Goal: Task Accomplishment & Management: Use online tool/utility

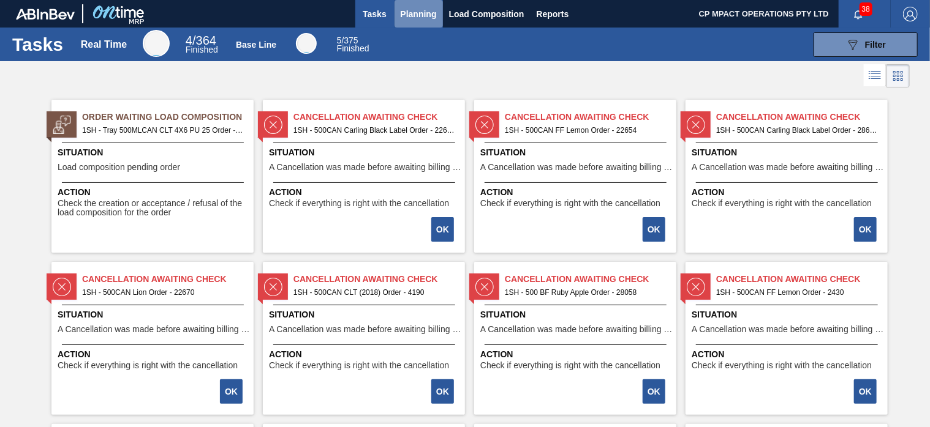
click at [415, 10] on span "Planning" at bounding box center [418, 14] width 36 height 15
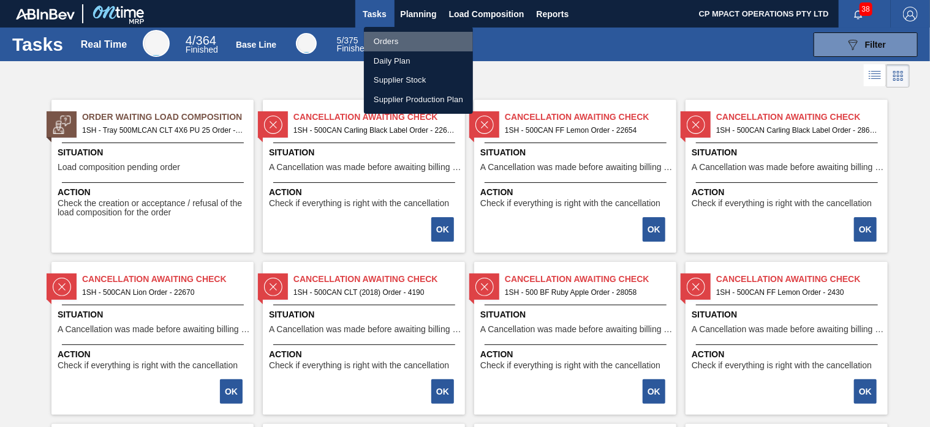
click at [397, 39] on li "Orders" at bounding box center [418, 42] width 109 height 20
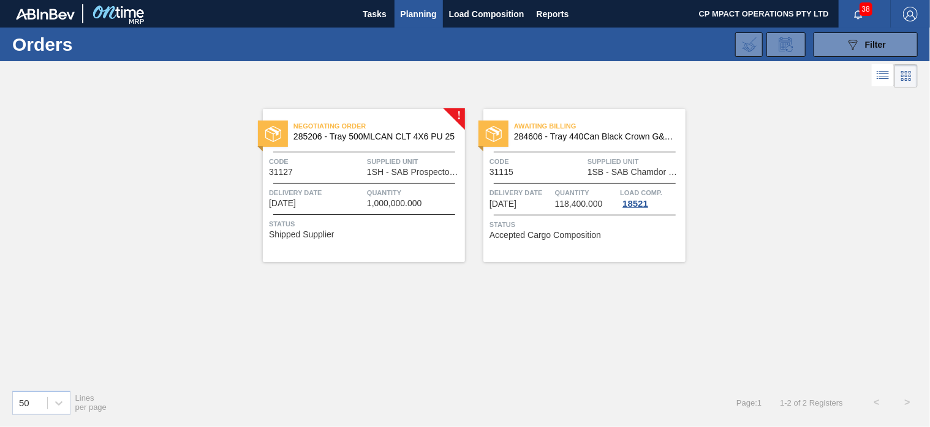
click at [366, 133] on span "285206 - Tray 500MLCAN CLT 4X6 PU 25" at bounding box center [374, 136] width 162 height 9
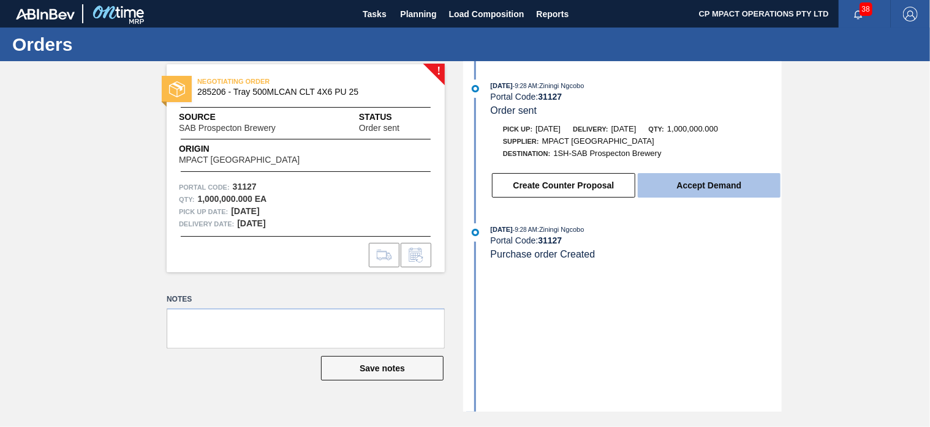
click at [696, 184] on button "Accept Demand" at bounding box center [708, 185] width 143 height 24
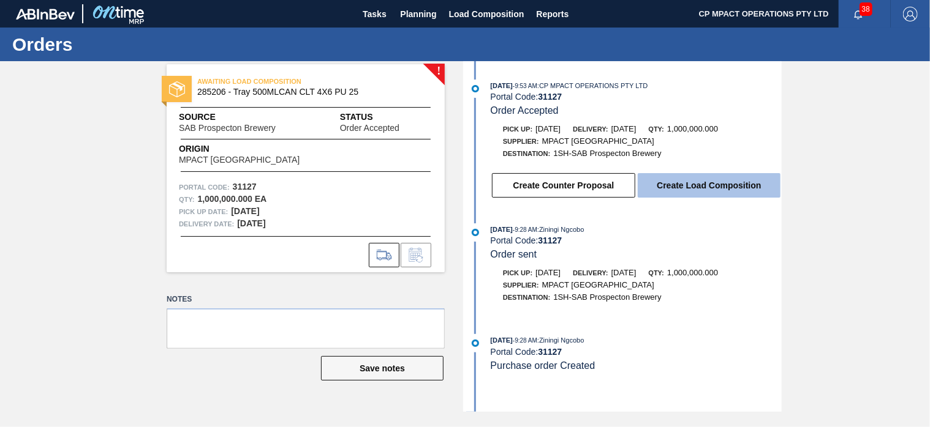
click at [705, 187] on button "Create Load Composition" at bounding box center [708, 185] width 143 height 24
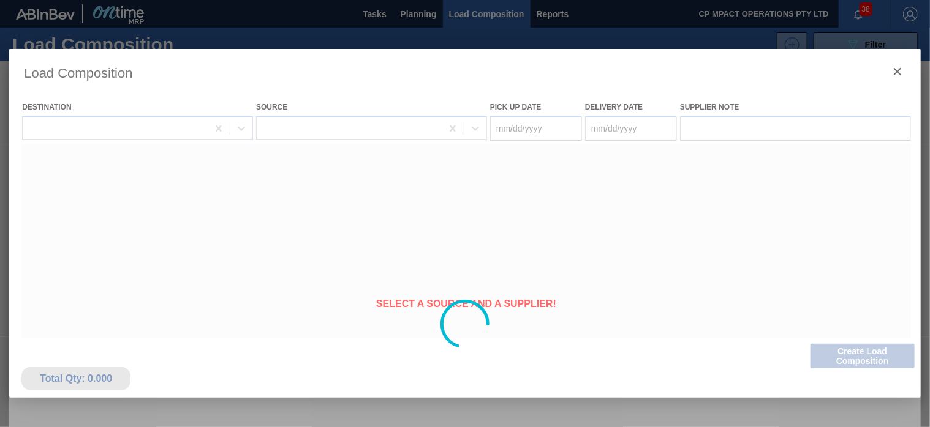
type Date "08/29/2025"
type Date "[DATE]"
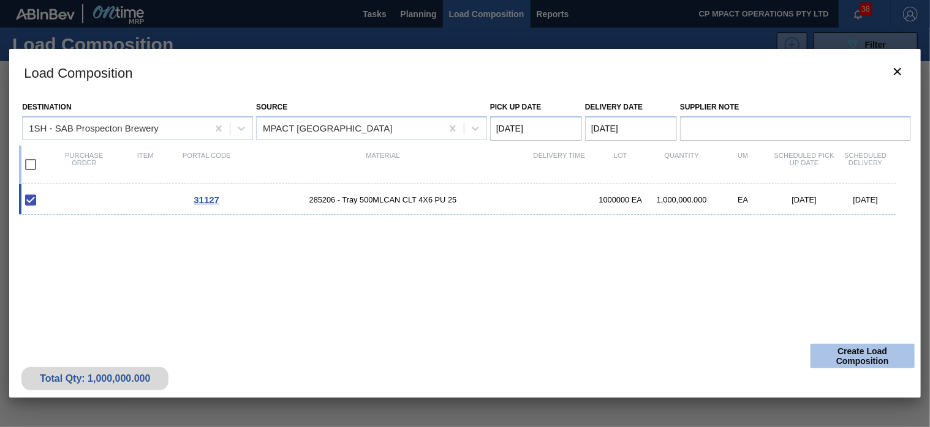
click at [862, 359] on button "Create Load Composition" at bounding box center [862, 356] width 104 height 24
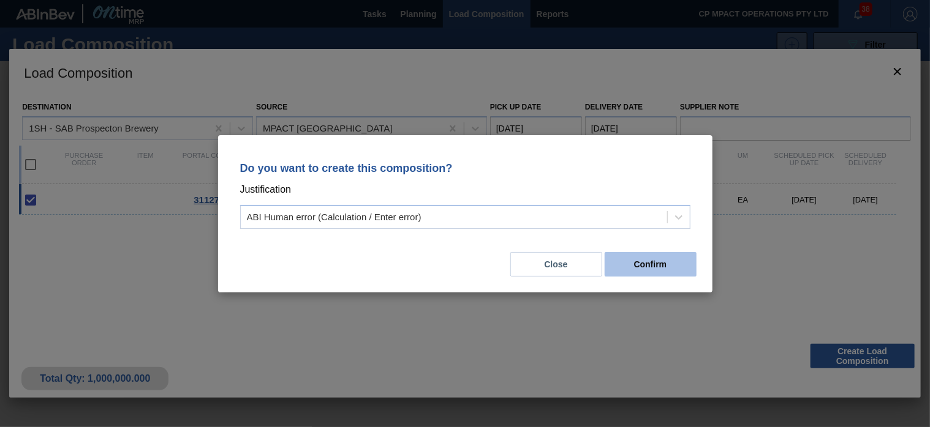
click at [634, 266] on button "Confirm" at bounding box center [650, 264] width 92 height 24
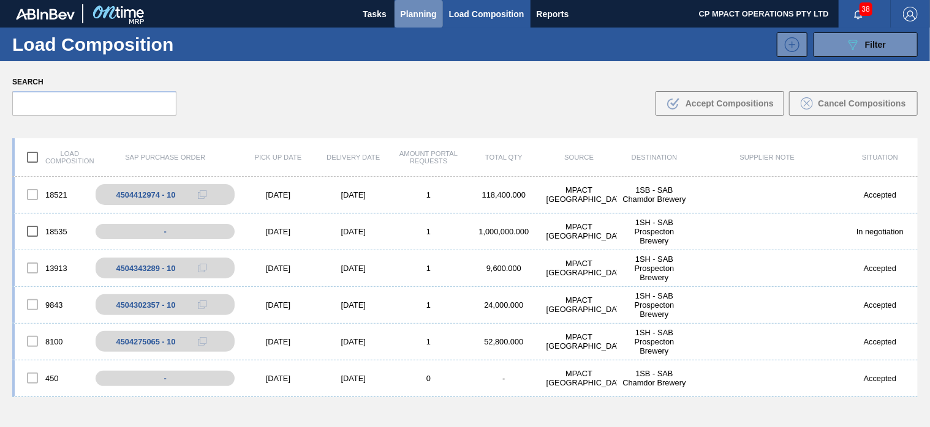
click at [413, 12] on span "Planning" at bounding box center [418, 14] width 36 height 15
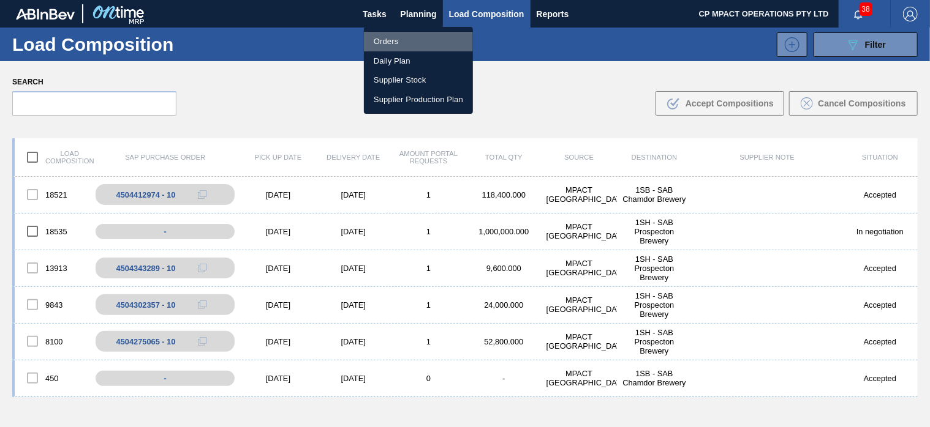
click at [393, 39] on li "Orders" at bounding box center [418, 42] width 109 height 20
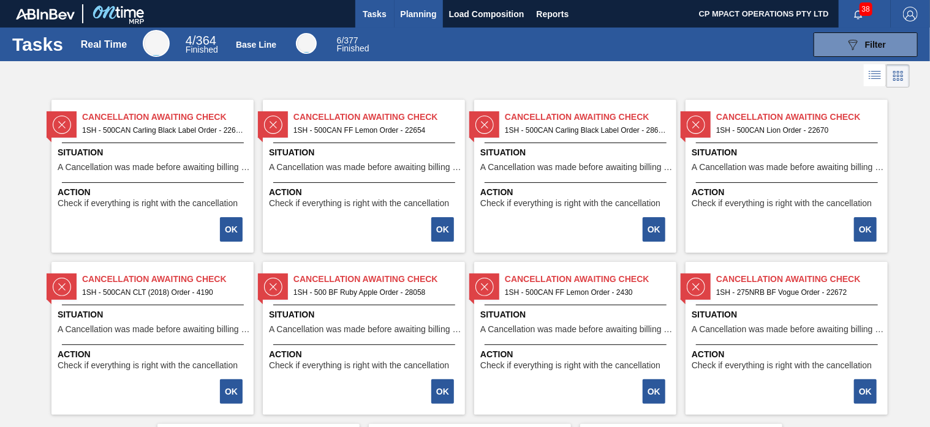
click at [411, 15] on span "Planning" at bounding box center [418, 14] width 36 height 15
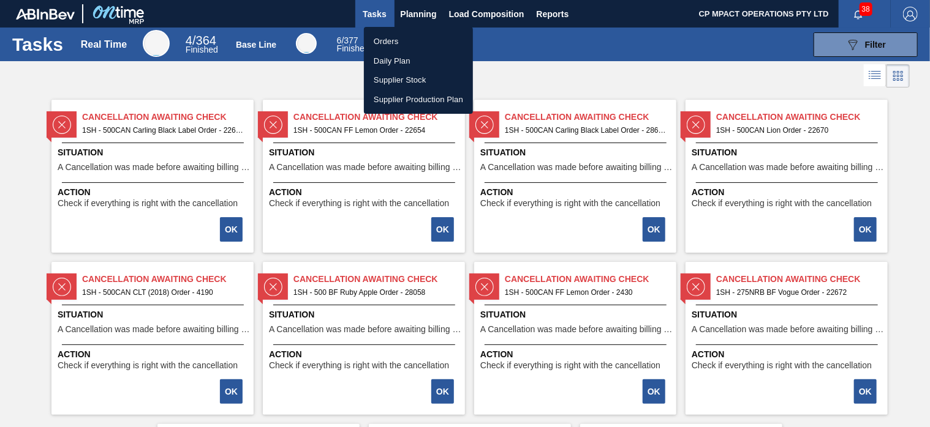
click at [392, 40] on li "Orders" at bounding box center [418, 42] width 109 height 20
